Goal: Transaction & Acquisition: Purchase product/service

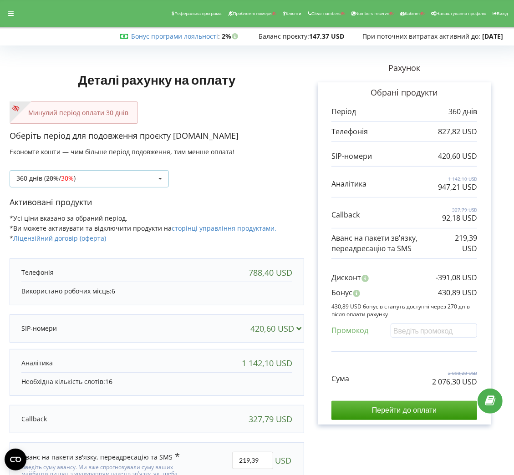
click at [159, 172] on icon at bounding box center [160, 179] width 14 height 17
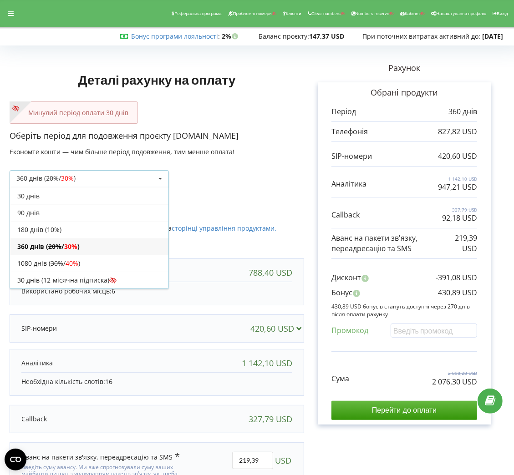
click at [141, 185] on div "360 днів ( 20% / 30% ) Поповнити баланс без подовження 20% / 30% 30% /" at bounding box center [89, 178] width 159 height 17
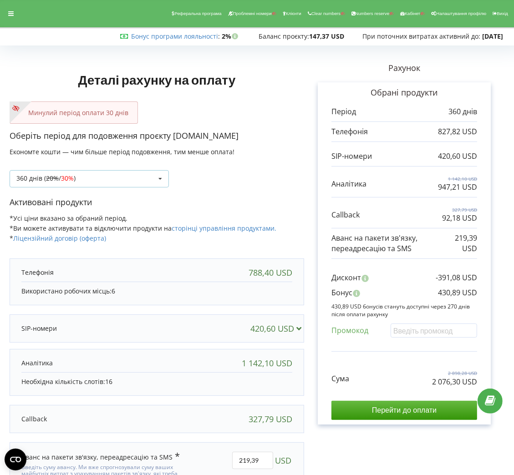
click at [135, 183] on div "360 днів ( 20% / 30% ) Поповнити баланс без подовження 20% / 30% 30% /" at bounding box center [89, 178] width 159 height 17
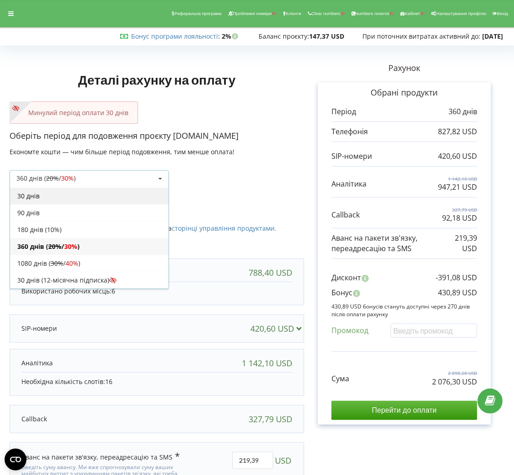
click at [108, 201] on div "30 днів" at bounding box center [89, 196] width 158 height 17
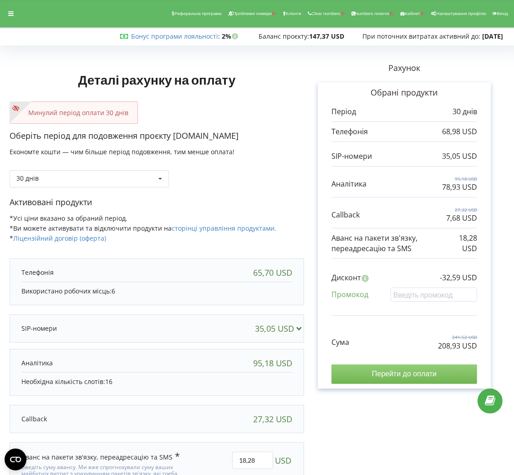
click at [344, 376] on input "Перейти до оплати" at bounding box center [404, 374] width 146 height 19
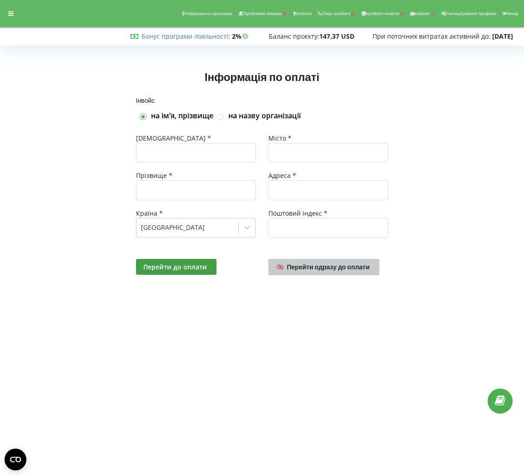
click at [348, 263] on span "Перейти одразу до оплати" at bounding box center [328, 267] width 83 height 8
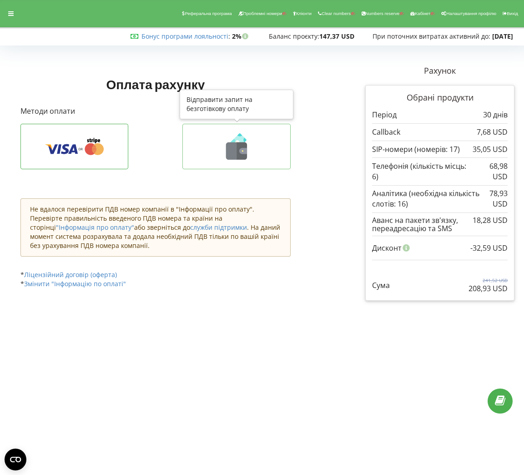
click at [254, 124] on button at bounding box center [237, 147] width 108 height 46
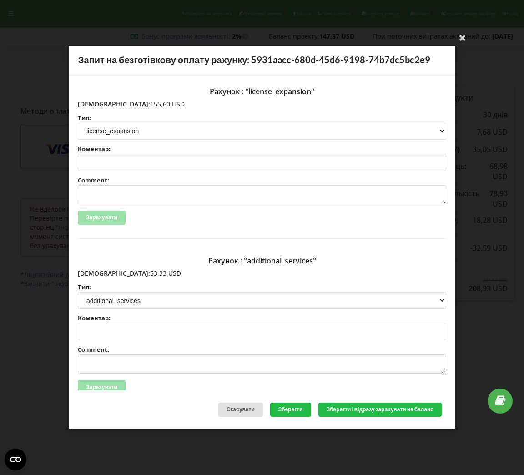
drag, startPoint x: 151, startPoint y: 105, endPoint x: 97, endPoint y: 106, distance: 53.7
click at [97, 106] on p "Сума: 155,60 USD" at bounding box center [262, 104] width 369 height 9
copy p "155,60 USD"
drag, startPoint x: 132, startPoint y: 273, endPoint x: 97, endPoint y: 272, distance: 35.1
click at [97, 272] on p "Сума: 53,33 USD" at bounding box center [262, 273] width 369 height 9
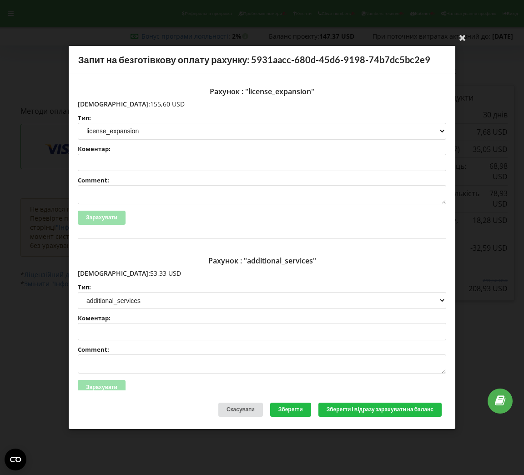
copy p "53,33 USD"
click at [502, 116] on div "Ваша електронна адреса успішно підтверджена Запит на безготівкову оплату рахунк…" at bounding box center [262, 237] width 524 height 475
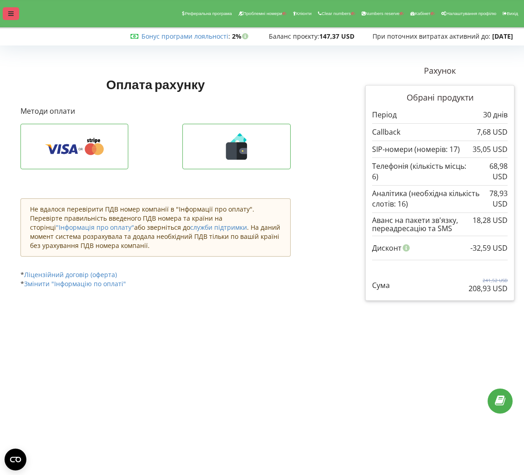
click at [10, 15] on icon at bounding box center [10, 13] width 5 height 6
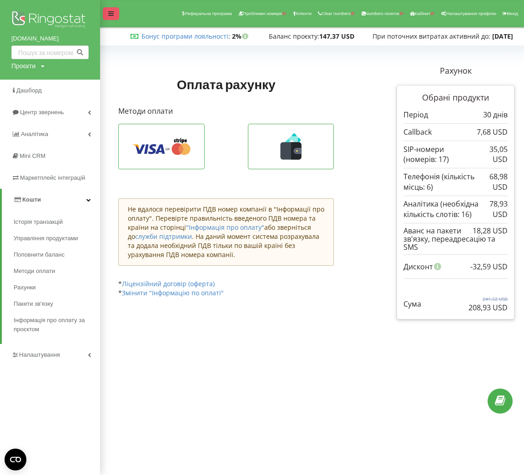
click at [104, 10] on div at bounding box center [111, 13] width 16 height 13
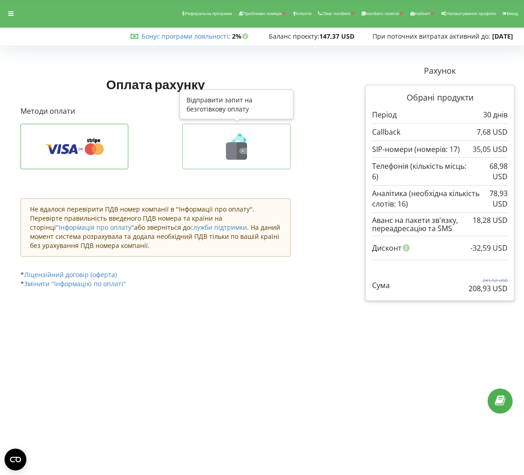
click at [215, 135] on icon at bounding box center [236, 146] width 89 height 26
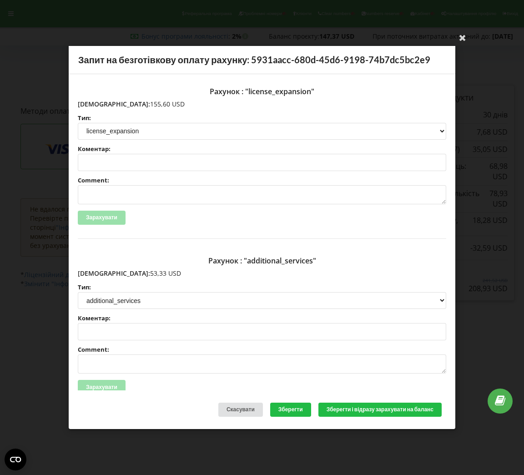
click at [24, 41] on div "Ваша електронна адреса успішно підтверджена Запит на безготівкову оплату рахунк…" at bounding box center [262, 237] width 524 height 475
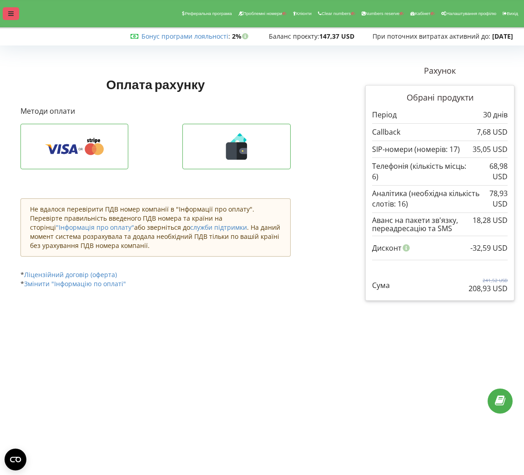
click at [11, 15] on icon at bounding box center [10, 13] width 5 height 6
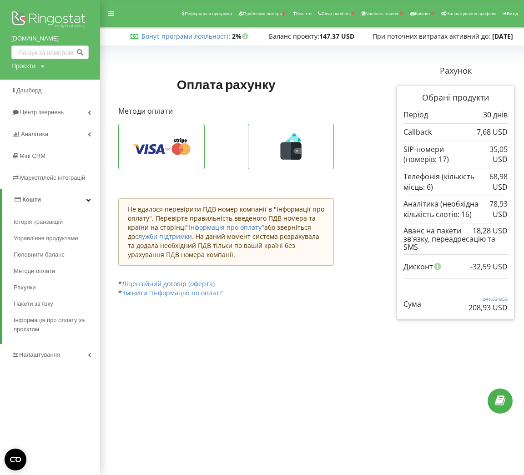
click at [111, 4] on div "Реферальна програма Проблемні номери Клієнти Clear numbers Numbers reserve Кабі…" at bounding box center [262, 13] width 537 height 27
click at [111, 10] on icon at bounding box center [110, 13] width 5 height 6
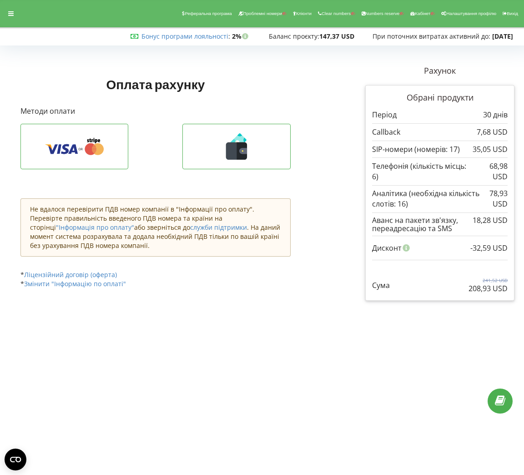
click at [237, 117] on div "Методи оплати Оплатити через Stripe Відправити запит на безготівкову оплату" at bounding box center [155, 181] width 270 height 151
click at [240, 130] on button at bounding box center [237, 147] width 108 height 46
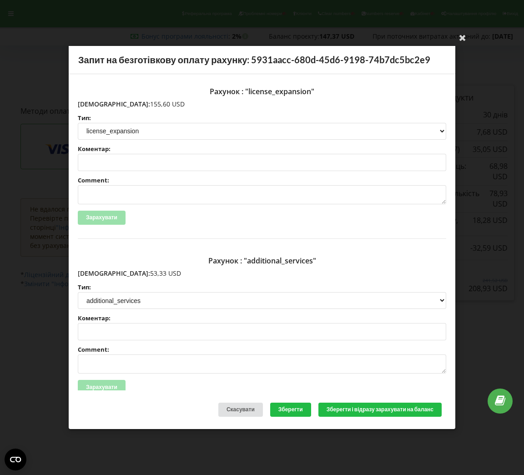
drag, startPoint x: 137, startPoint y: 102, endPoint x: 97, endPoint y: 105, distance: 40.1
click at [97, 105] on p "Сума: 155,60 USD" at bounding box center [262, 104] width 369 height 9
copy p "155,60 USD"
click at [110, 44] on div "Ваша електронна адреса успішно підтверджена Запит на безготівкову оплату рахунк…" at bounding box center [262, 237] width 524 height 475
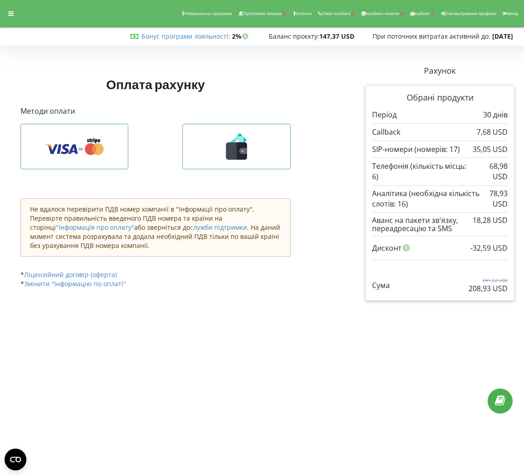
click at [5, 24] on div "Реферальна програма Проблемні номери Клієнти Clear numbers Numbers reserve Кабі…" at bounding box center [262, 13] width 537 height 27
click at [11, 6] on div "Реферальна програма Проблемні номери Клієнти Clear numbers Numbers reserve Кабі…" at bounding box center [262, 13] width 537 height 27
click at [11, 13] on icon at bounding box center [10, 13] width 5 height 6
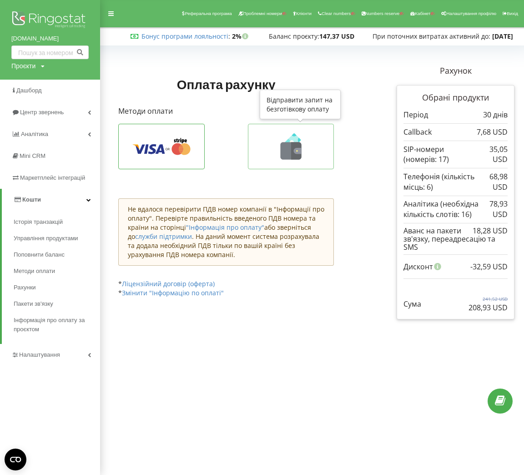
click at [264, 159] on icon at bounding box center [291, 146] width 67 height 26
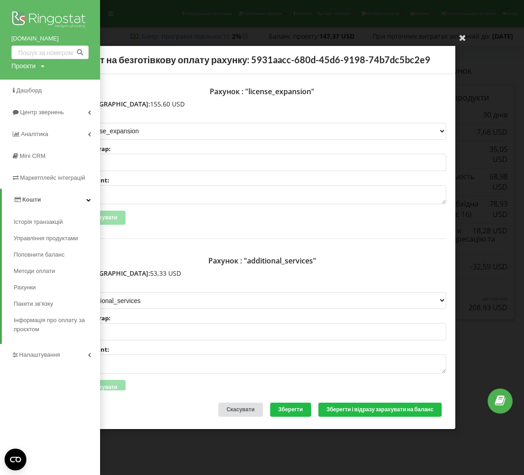
click at [259, 97] on div "Рахунок : "license_expansion"" at bounding box center [262, 91] width 369 height 16
click at [133, 42] on div "Ваша електронна адреса успішно підтверджена Запит на безготівкову оплату рахунк…" at bounding box center [262, 237] width 524 height 475
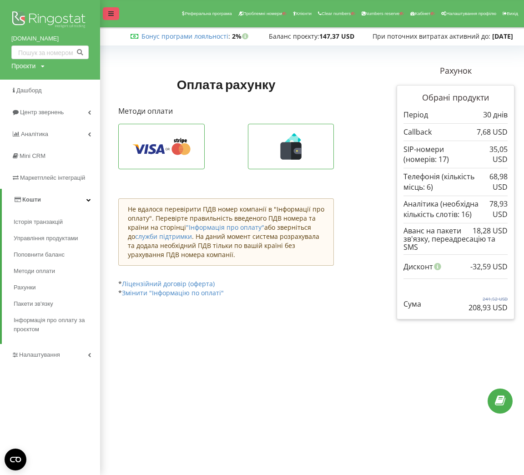
click at [117, 16] on div at bounding box center [111, 13] width 16 height 13
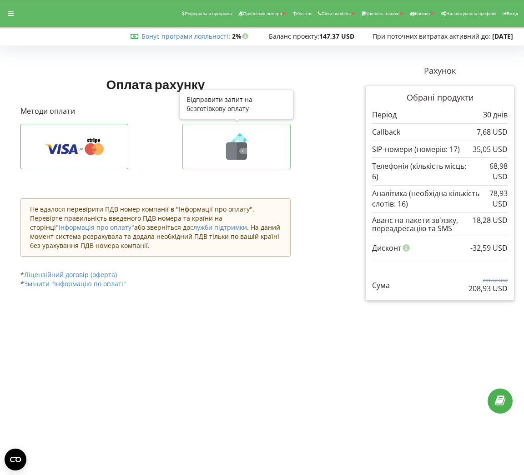
click at [266, 135] on icon at bounding box center [236, 146] width 89 height 26
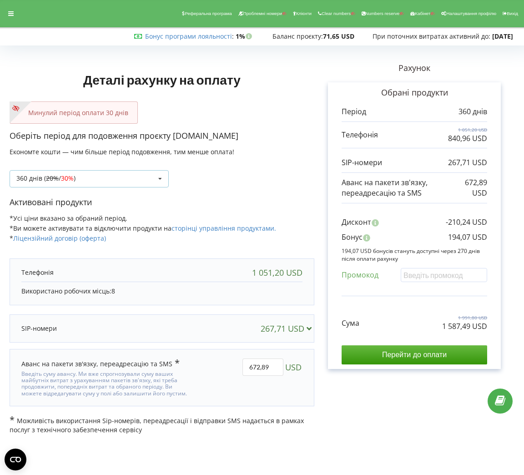
click at [161, 184] on icon at bounding box center [160, 179] width 14 height 17
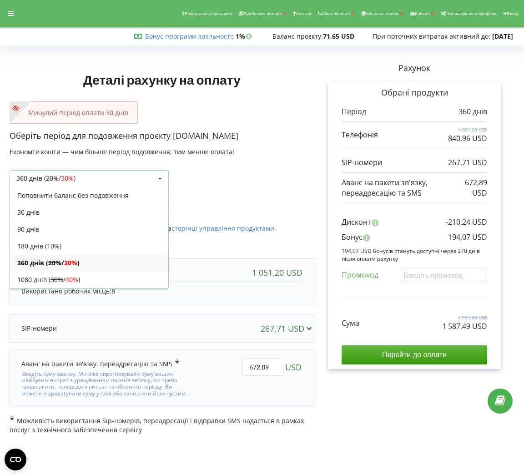
scroll to position [17, 0]
click at [130, 195] on div "30 днів" at bounding box center [89, 196] width 158 height 17
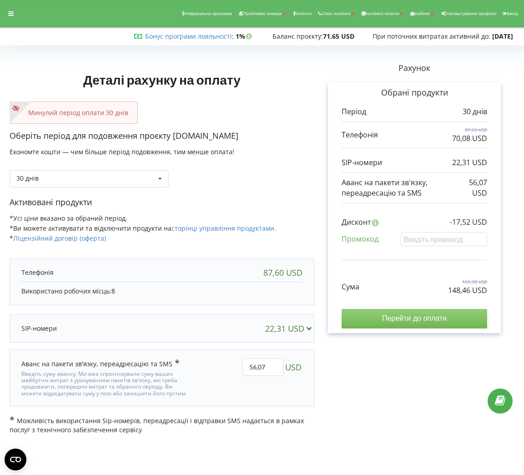
click at [425, 326] on input "Перейти до оплати" at bounding box center [415, 318] width 146 height 19
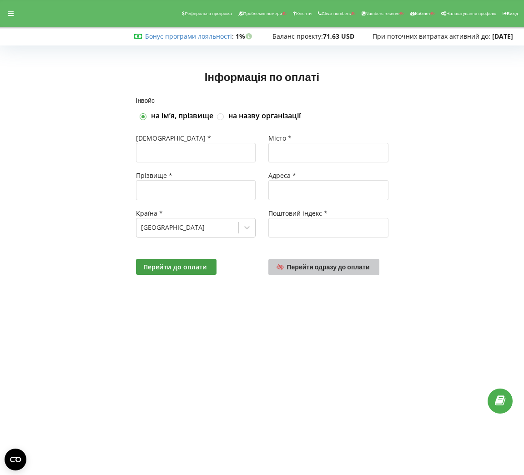
click at [308, 266] on span "Перейти одразу до оплати" at bounding box center [328, 267] width 83 height 8
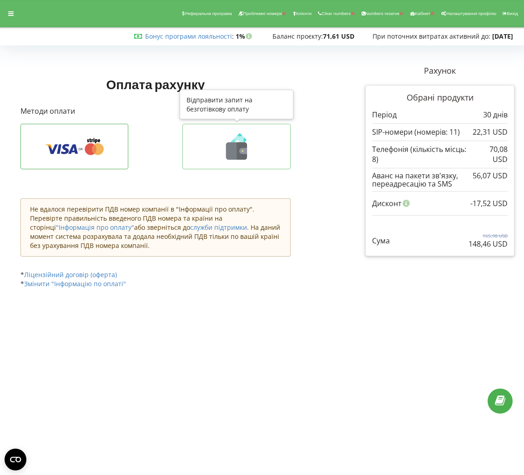
click at [252, 143] on icon at bounding box center [236, 146] width 89 height 26
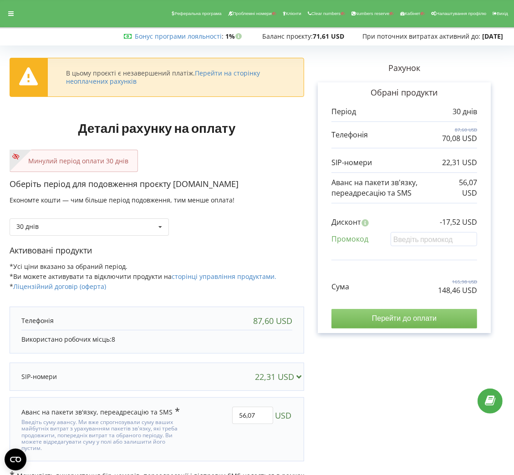
click at [376, 321] on input "Перейти до оплати" at bounding box center [404, 318] width 146 height 19
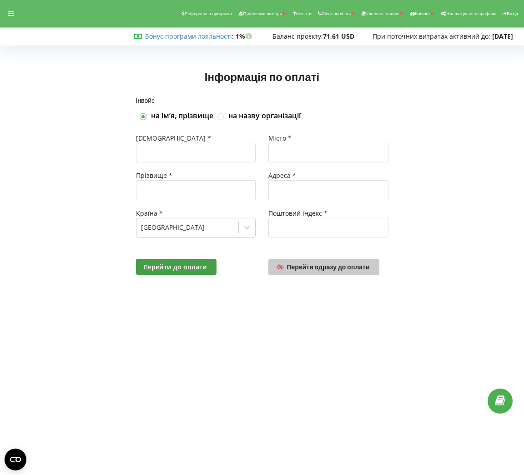
click at [340, 267] on span "Перейти одразу до оплати" at bounding box center [328, 267] width 83 height 8
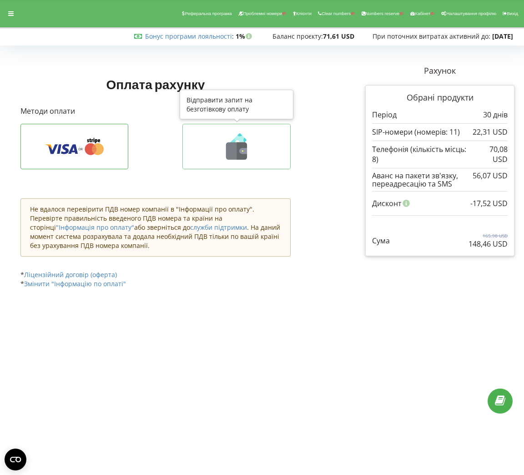
click at [212, 142] on icon at bounding box center [236, 146] width 89 height 26
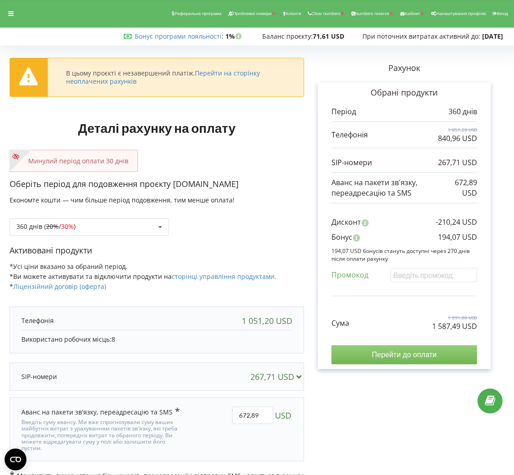
click at [437, 356] on input "Перейти до оплати" at bounding box center [404, 355] width 146 height 19
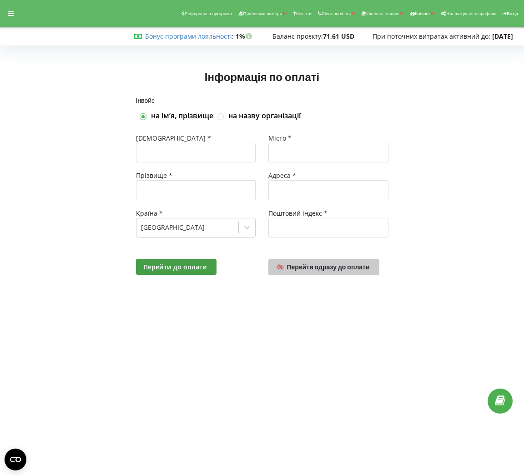
click at [314, 274] on link "Перейти одразу до оплати" at bounding box center [324, 267] width 111 height 16
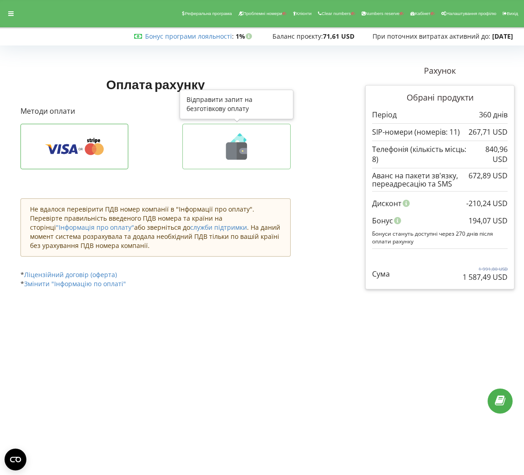
click at [252, 156] on icon at bounding box center [236, 146] width 89 height 26
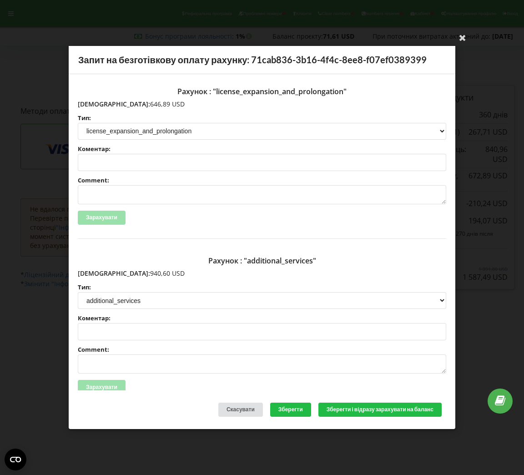
drag, startPoint x: 130, startPoint y: 103, endPoint x: 97, endPoint y: 104, distance: 33.2
click at [97, 104] on p "Сума: 646,89 USD" at bounding box center [262, 104] width 369 height 9
copy p "646,89 USD"
drag, startPoint x: 137, startPoint y: 272, endPoint x: 97, endPoint y: 272, distance: 40.1
click at [97, 272] on p "Сума: 940,60 USD" at bounding box center [262, 273] width 369 height 9
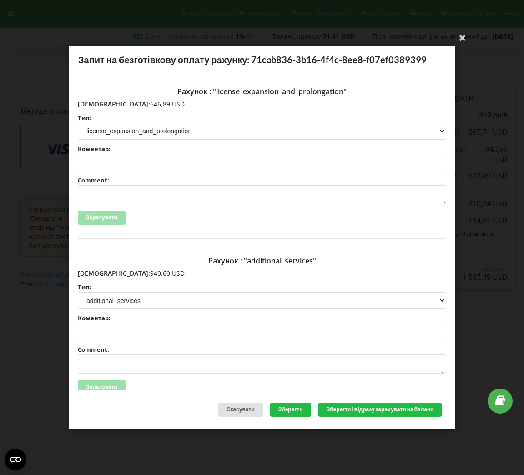
copy p "940,60 USD"
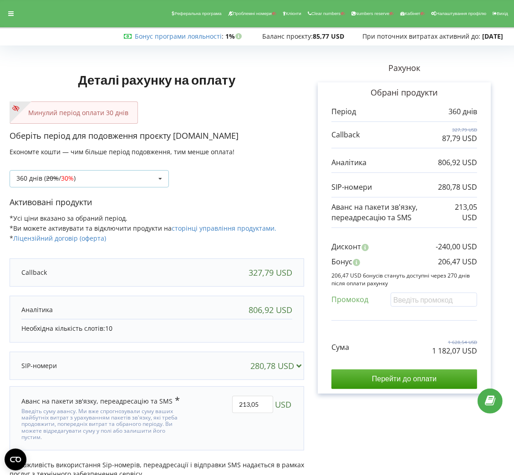
click at [124, 183] on div "360 днів ( 20% / 30% ) Поповнити баланс без подовження 20% / 30% 30% /" at bounding box center [89, 178] width 159 height 17
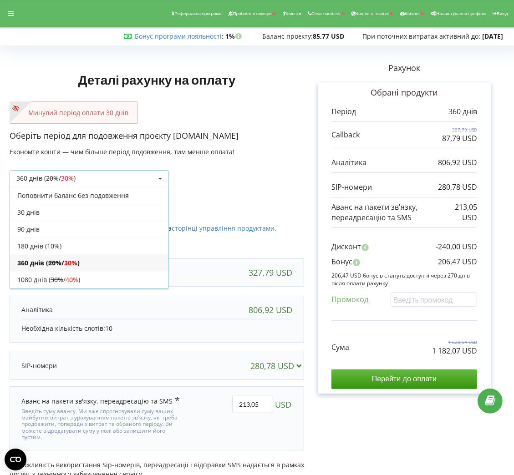
scroll to position [17, 0]
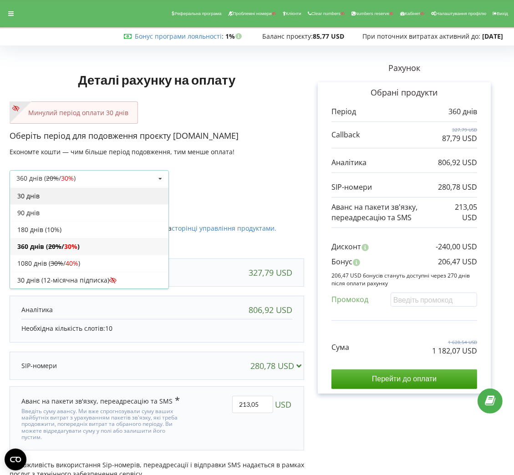
click at [54, 196] on div "30 днів" at bounding box center [89, 196] width 158 height 17
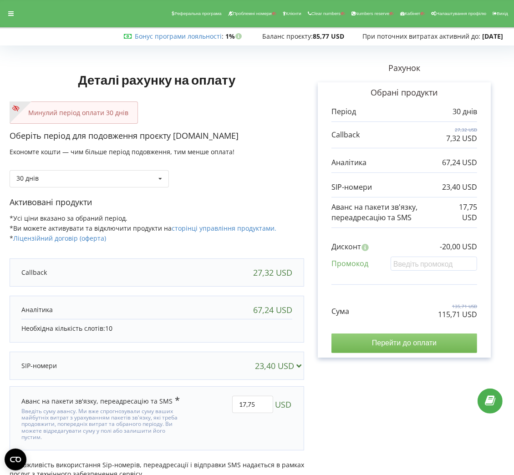
click at [361, 343] on input "Перейти до оплати" at bounding box center [404, 343] width 146 height 19
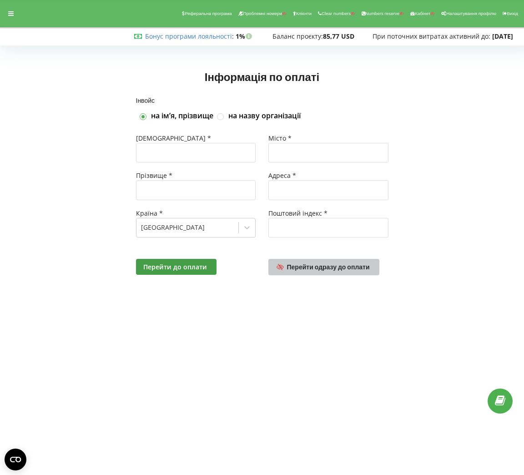
click at [331, 269] on span "Перейти одразу до оплати" at bounding box center [328, 267] width 83 height 8
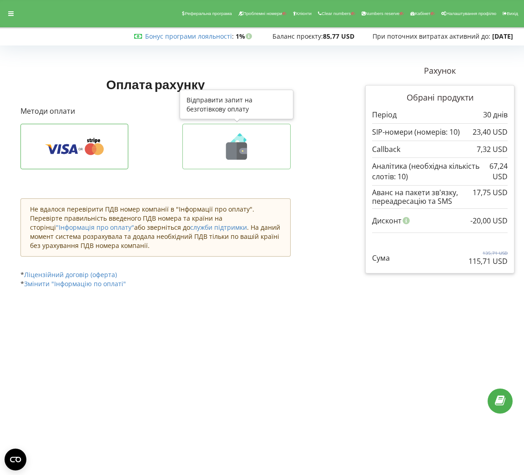
click at [242, 137] on icon at bounding box center [238, 142] width 14 height 14
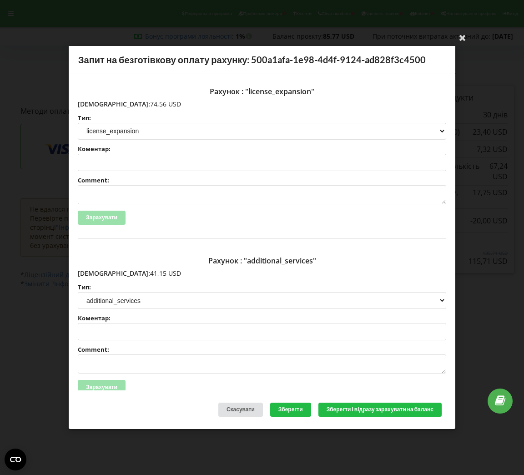
drag, startPoint x: 136, startPoint y: 107, endPoint x: 97, endPoint y: 100, distance: 39.4
click at [97, 100] on p "Сума: 74,56 USD" at bounding box center [262, 104] width 369 height 9
copy p "74,56 USD"
drag, startPoint x: 132, startPoint y: 272, endPoint x: 98, endPoint y: 272, distance: 33.7
click at [98, 272] on p "Сума: 41,15 USD" at bounding box center [262, 273] width 369 height 9
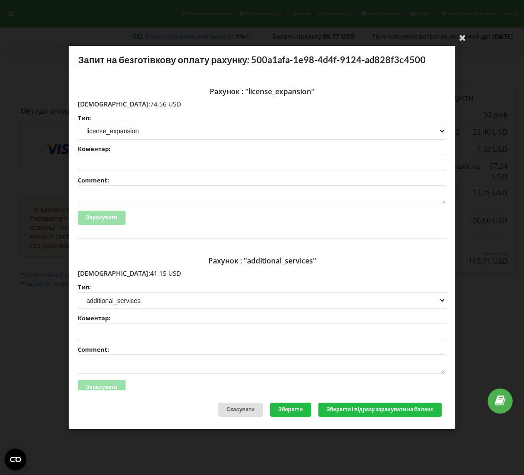
copy p "41,15 USD"
click at [260, 32] on div "Ваша електронна адреса успішно підтверджена Запит на безготівкову оплату рахунк…" at bounding box center [262, 237] width 524 height 475
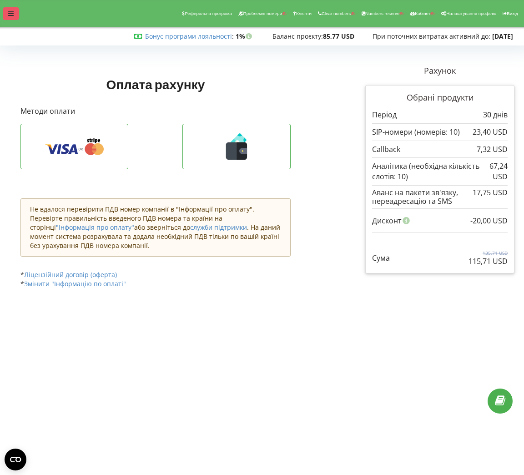
click at [10, 13] on icon at bounding box center [10, 13] width 5 height 6
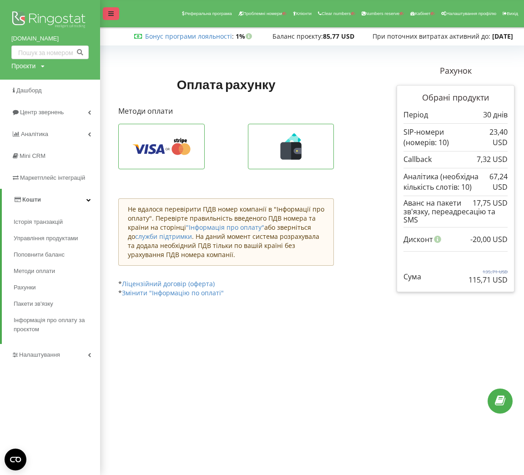
click at [115, 14] on div at bounding box center [111, 13] width 16 height 13
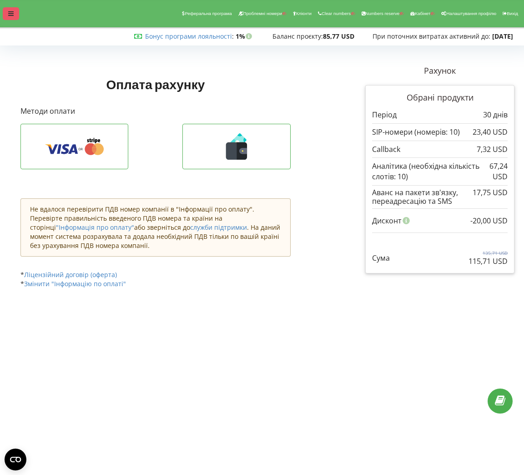
click at [13, 14] on icon at bounding box center [10, 13] width 5 height 6
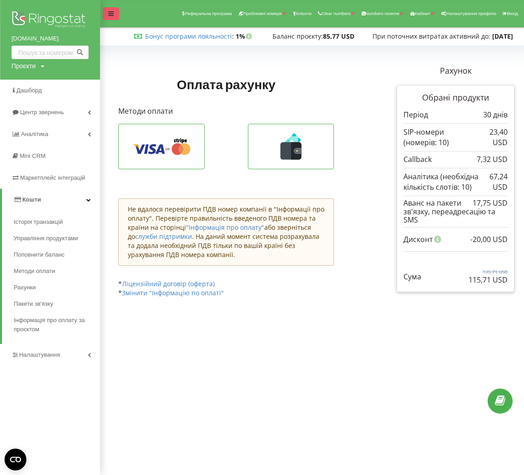
click at [111, 15] on icon at bounding box center [110, 13] width 5 height 6
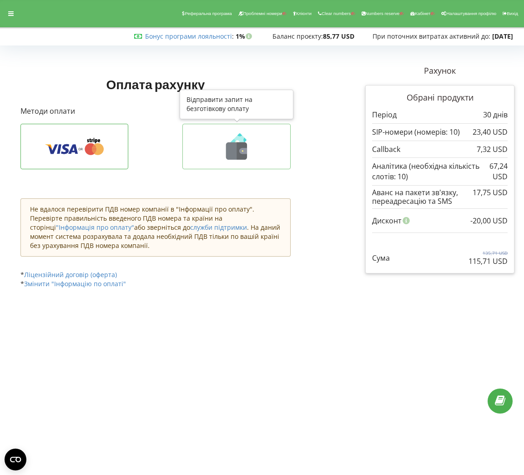
click at [231, 147] on icon at bounding box center [236, 150] width 21 height 17
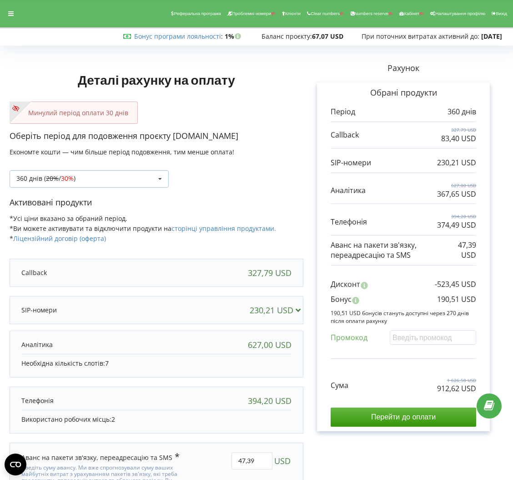
click at [127, 182] on div "360 днів ( 20% / 30% ) Поповнити баланс без подовження 20% / 30% 30% /" at bounding box center [89, 178] width 159 height 17
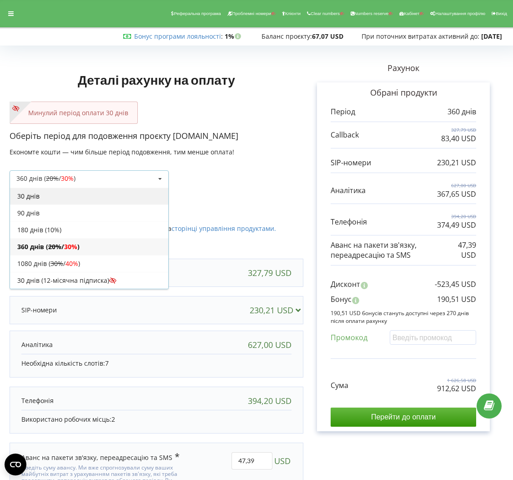
click at [76, 202] on div "30 днів" at bounding box center [89, 196] width 158 height 17
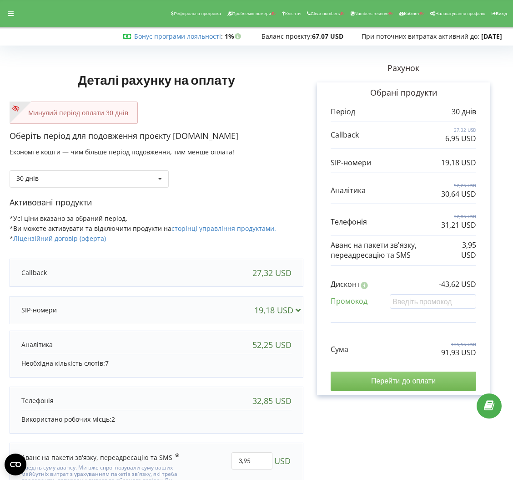
click at [435, 378] on input "Перейти до оплати" at bounding box center [404, 380] width 146 height 19
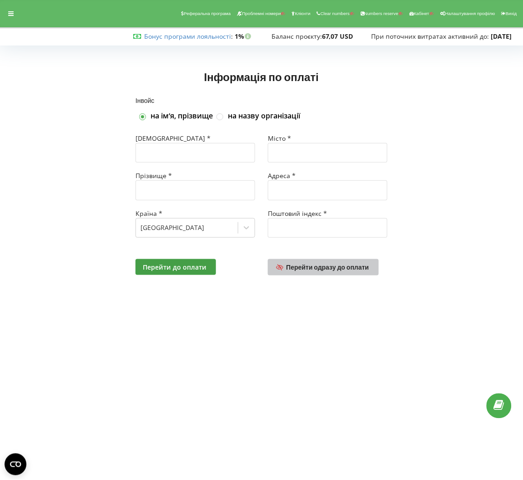
click at [310, 266] on span "Перейти одразу до оплати" at bounding box center [328, 267] width 83 height 8
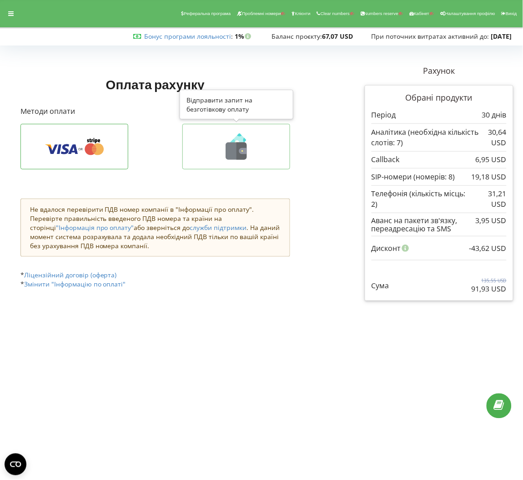
click at [213, 146] on icon at bounding box center [236, 146] width 89 height 26
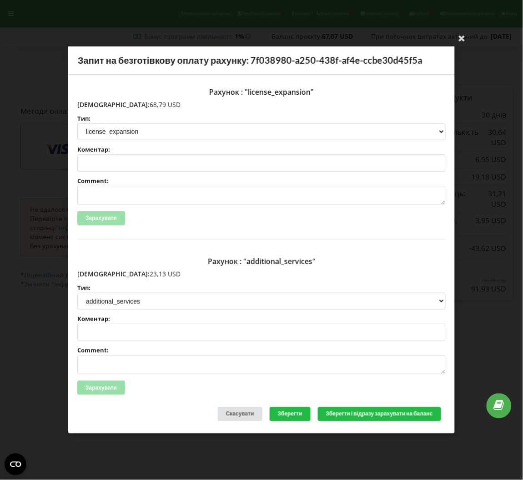
drag, startPoint x: 127, startPoint y: 104, endPoint x: 96, endPoint y: 102, distance: 31.4
click at [96, 102] on p "[DEMOGRAPHIC_DATA]: 68,79 USD" at bounding box center [261, 104] width 369 height 9
copy p "68,79 USD"
drag, startPoint x: 125, startPoint y: 272, endPoint x: 95, endPoint y: 274, distance: 30.1
click at [95, 274] on p "[DEMOGRAPHIC_DATA]: 23,13 USD" at bounding box center [261, 273] width 369 height 9
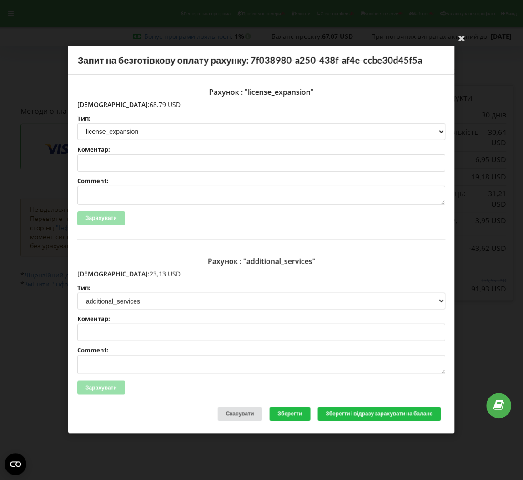
copy p "23,13 USD"
